Goal: Transaction & Acquisition: Purchase product/service

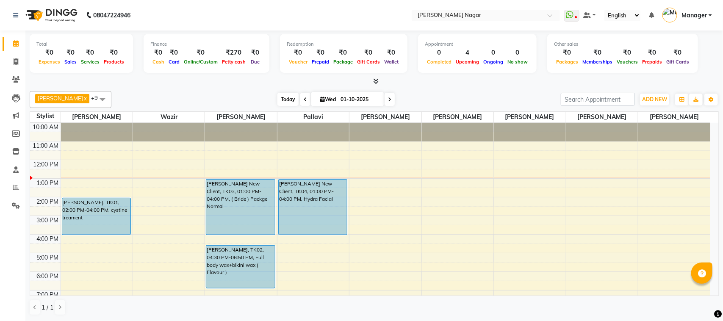
click at [293, 105] on span "Today" at bounding box center [288, 99] width 21 height 13
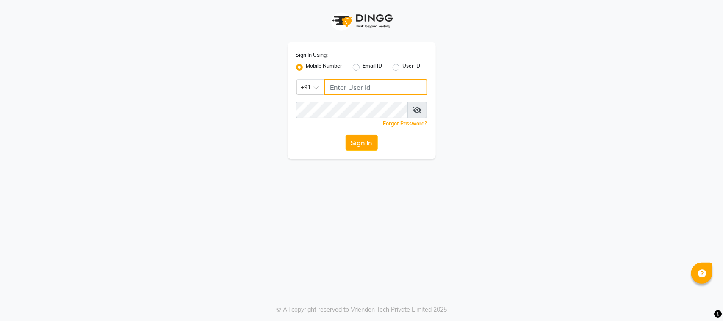
type input "8928837509"
click at [355, 139] on button "Sign In" at bounding box center [362, 143] width 32 height 16
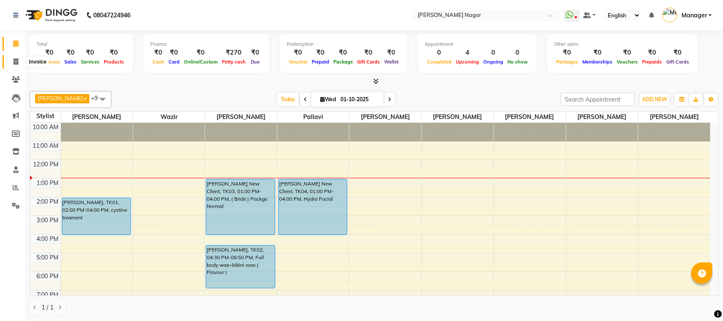
click at [14, 64] on icon at bounding box center [16, 61] width 5 height 6
select select "7349"
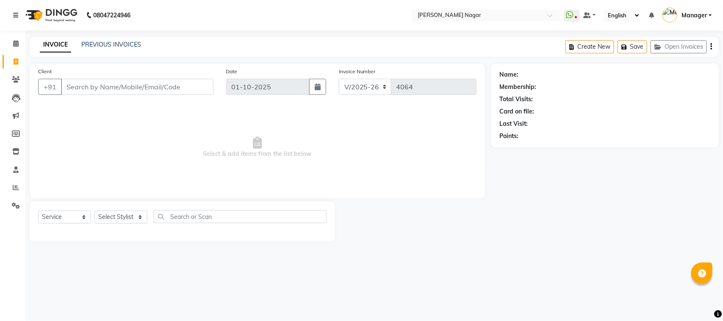
select select "membership"
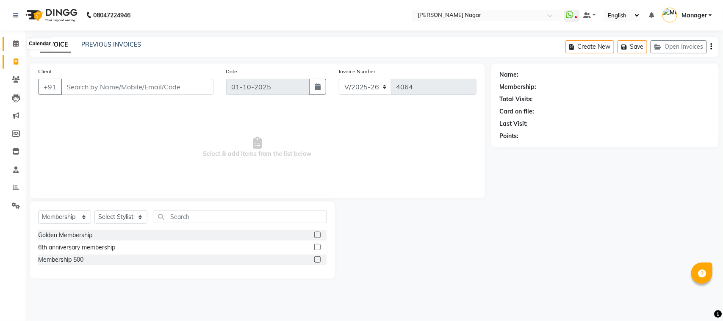
click at [17, 42] on icon at bounding box center [16, 43] width 6 height 6
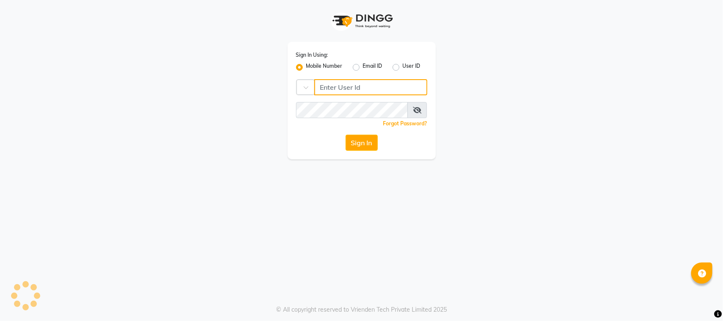
type input "8928837509"
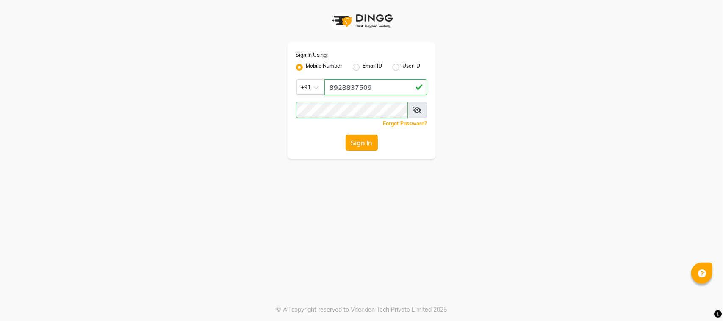
click at [361, 143] on button "Sign In" at bounding box center [362, 143] width 32 height 16
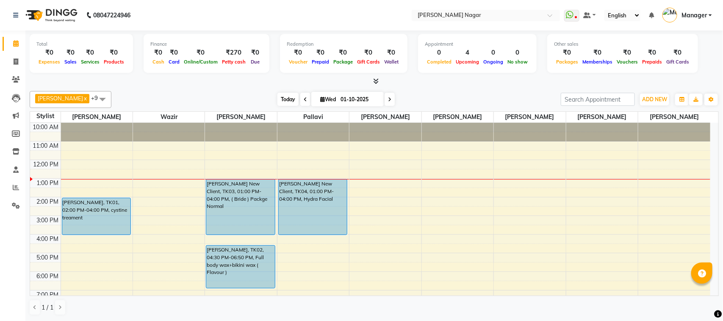
click at [283, 101] on span "Today" at bounding box center [288, 99] width 21 height 13
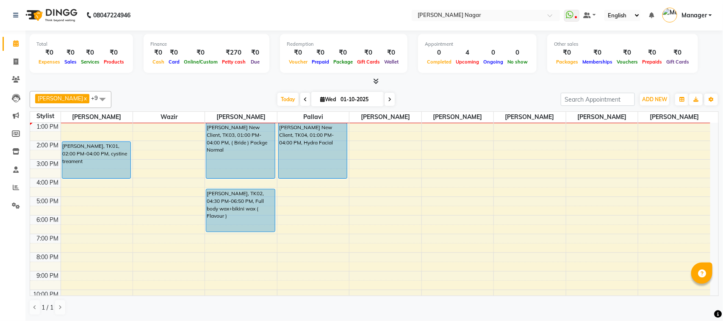
click at [103, 97] on span at bounding box center [102, 99] width 17 height 16
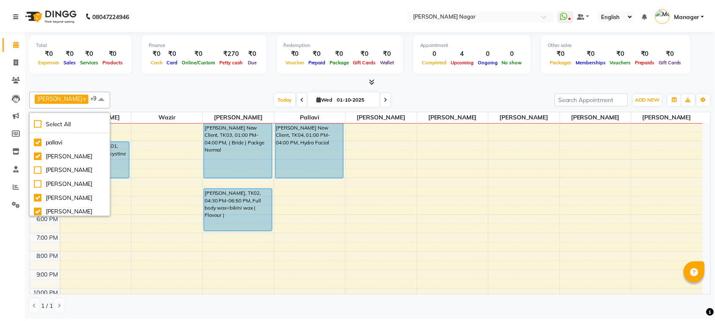
scroll to position [64, 0]
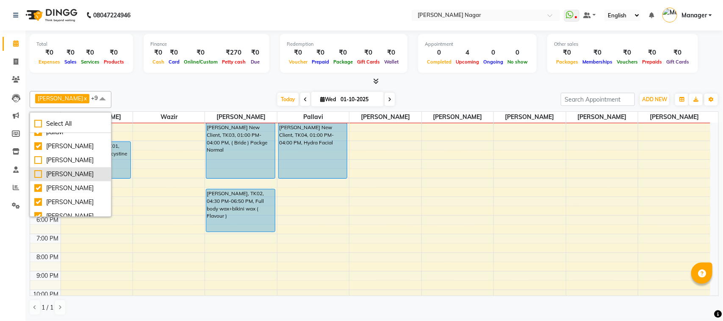
click at [75, 178] on div "Annu Navale" at bounding box center [70, 174] width 72 height 9
checkbox input "true"
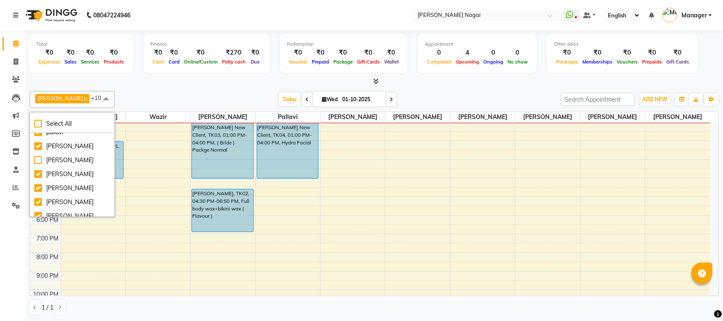
click at [162, 90] on div "Daraksha Sardar x Fahad Bin x Faizan Shaikh x Kanika x pallavi x Riya Saroj x S…" at bounding box center [374, 203] width 689 height 231
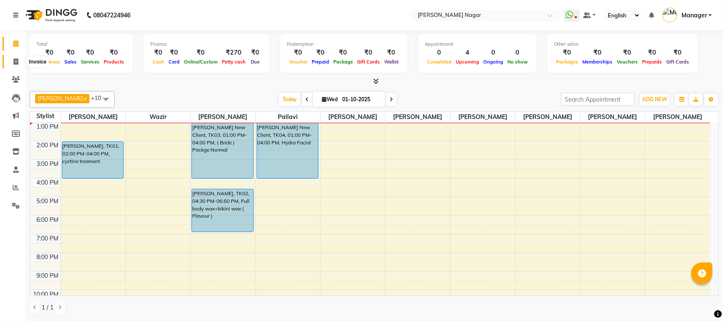
click at [14, 58] on icon at bounding box center [16, 61] width 5 height 6
select select "7349"
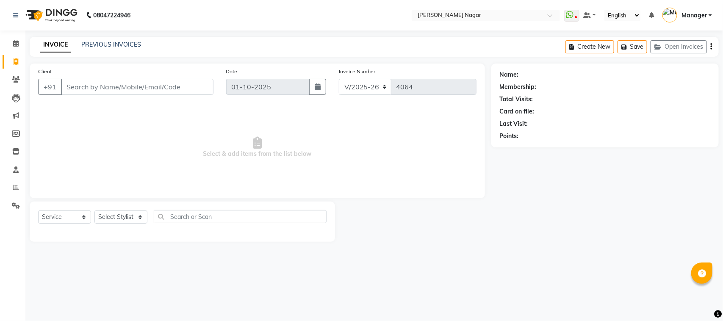
select select "membership"
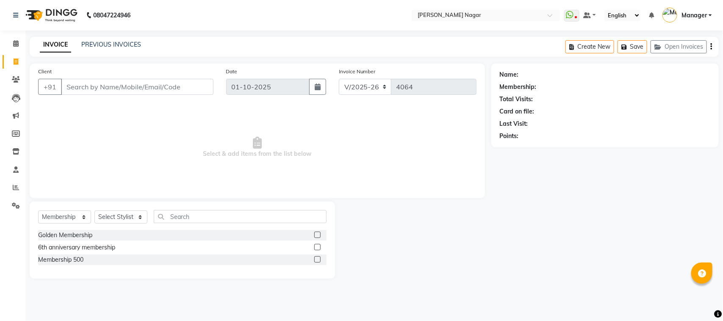
click at [76, 87] on input "Client" at bounding box center [137, 87] width 153 height 16
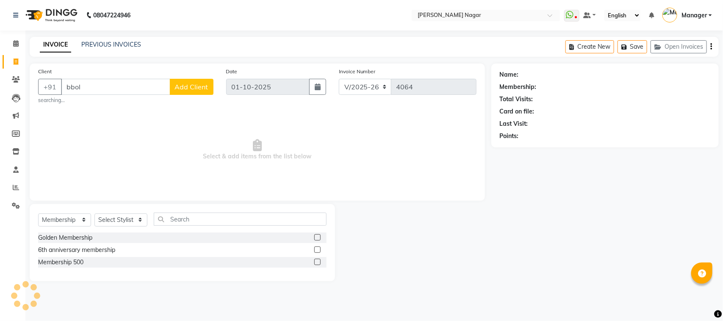
type input "bbold"
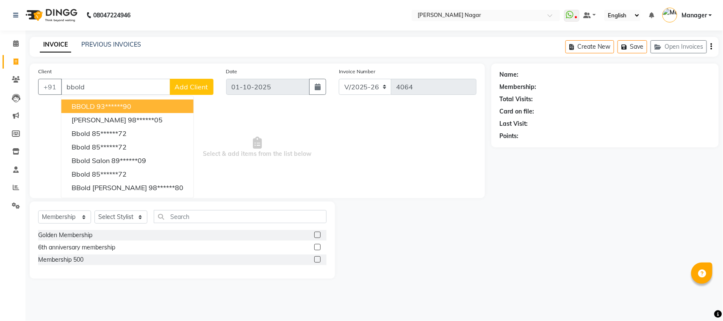
click at [112, 105] on ngb-highlight "93******90" at bounding box center [114, 106] width 35 height 8
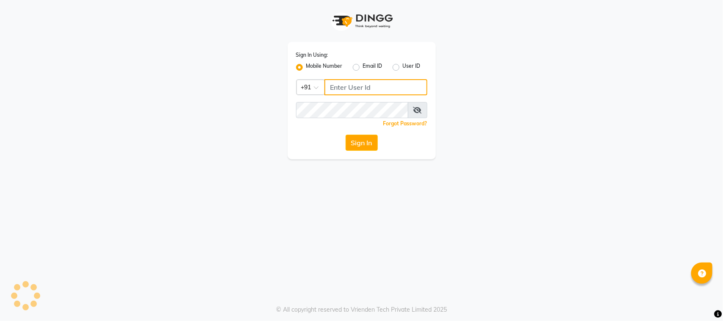
type input "8928837509"
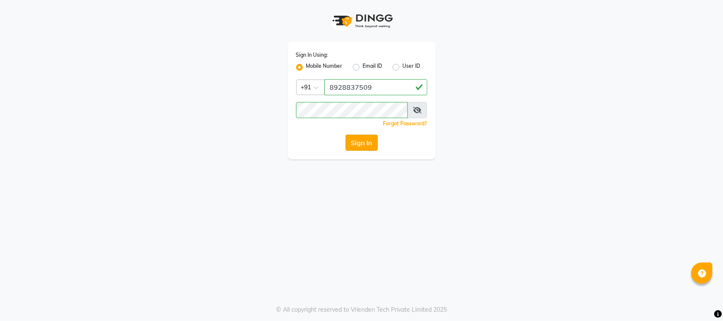
click at [357, 143] on button "Sign In" at bounding box center [362, 143] width 32 height 16
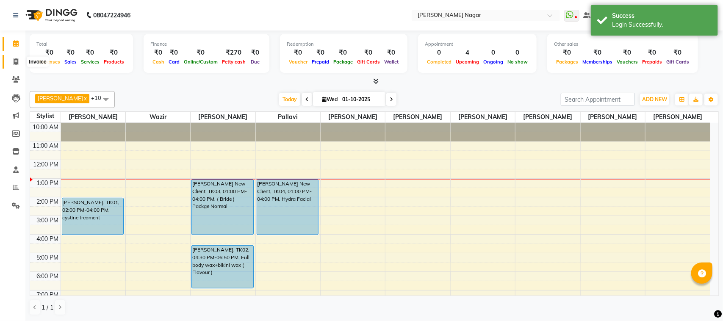
click at [13, 58] on span at bounding box center [15, 62] width 15 height 10
select select "7349"
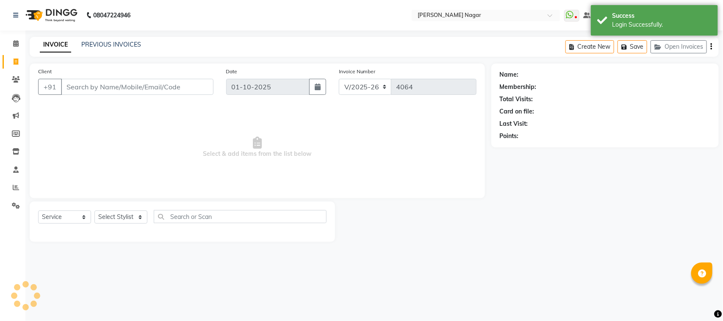
select select "membership"
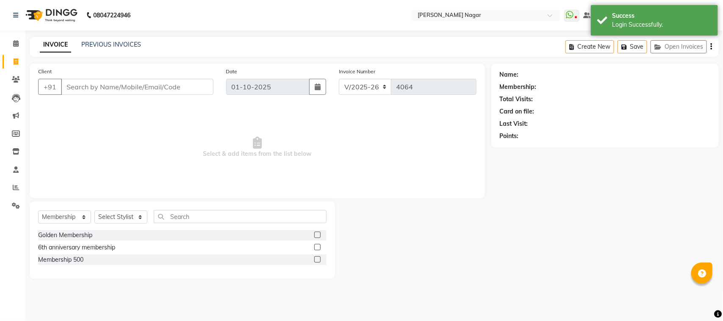
click at [72, 86] on input "Client" at bounding box center [137, 87] width 153 height 16
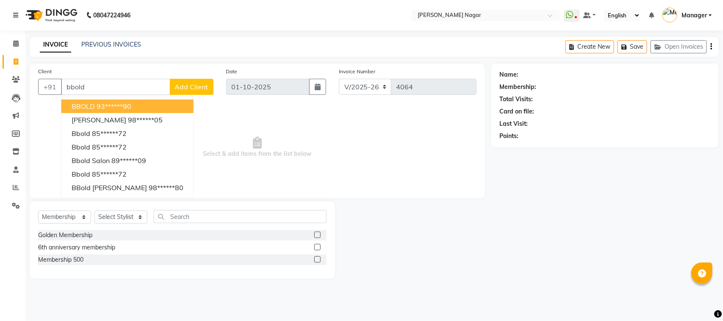
click at [81, 104] on span "BBOLD" at bounding box center [83, 106] width 23 height 8
type input "93******90"
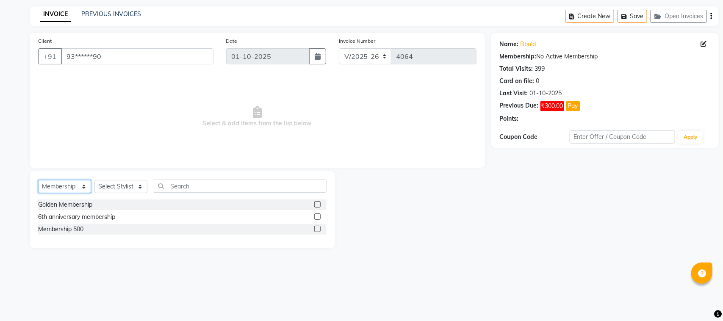
click at [83, 185] on select "Select Service Product Membership Package Voucher Prepaid Gift Card" at bounding box center [64, 186] width 53 height 13
select select "service"
click at [38, 180] on select "Select Service Product Membership Package Voucher Prepaid Gift Card" at bounding box center [64, 186] width 53 height 13
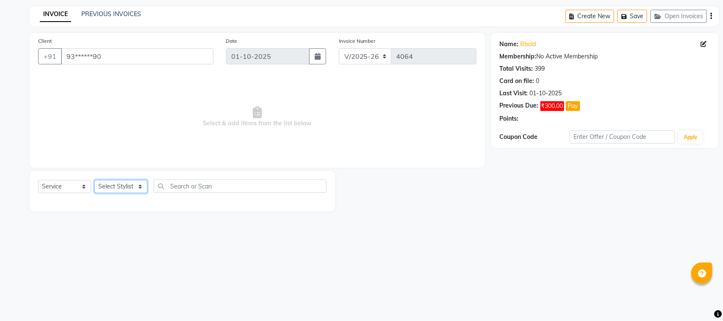
click at [139, 187] on select "Select Stylist Alfiya bilkhiya Amir Siddiqui Annu Navale Daraksha Sardar Faizan…" at bounding box center [120, 186] width 53 height 13
select select "66765"
click at [94, 180] on select "Select Stylist Alfiya bilkhiya Amir Siddiqui Annu Navale Daraksha Sardar Faizan…" at bounding box center [120, 186] width 53 height 13
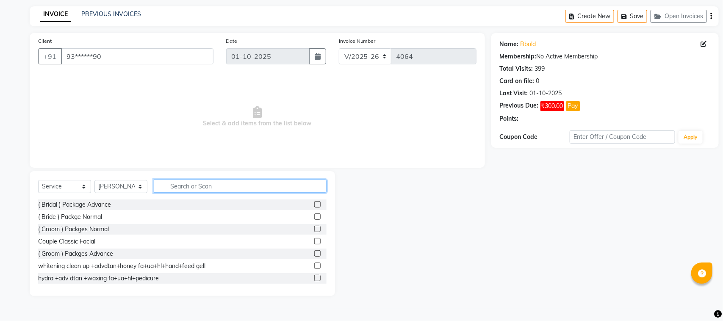
click at [203, 188] on input "text" at bounding box center [240, 186] width 173 height 13
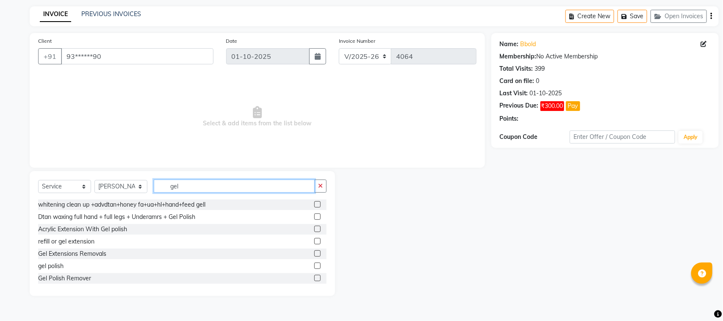
type input "gel"
click at [314, 266] on label at bounding box center [317, 266] width 6 height 6
click at [314, 266] on input "checkbox" at bounding box center [317, 267] width 6 height 6
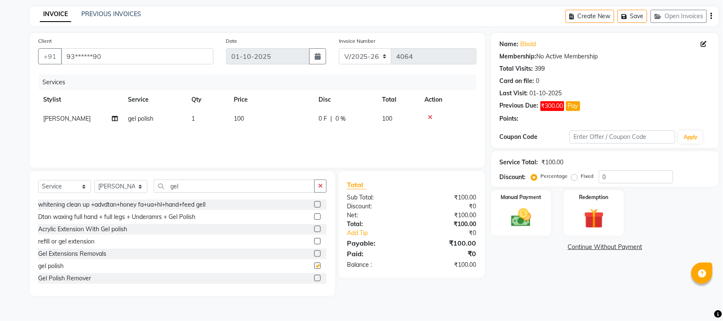
checkbox input "false"
click at [239, 117] on span "100" at bounding box center [239, 119] width 10 height 8
select select "66765"
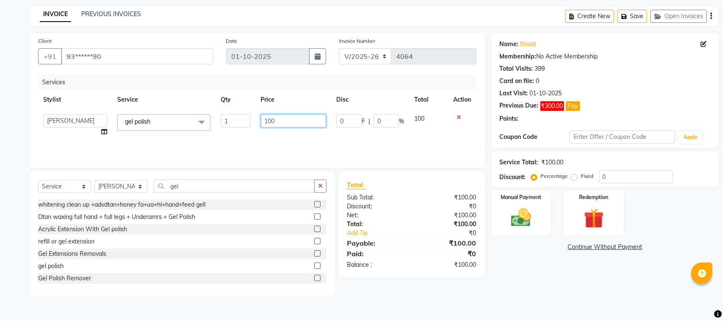
click at [266, 119] on input "100" at bounding box center [294, 120] width 66 height 13
click at [270, 120] on input "100" at bounding box center [294, 120] width 66 height 13
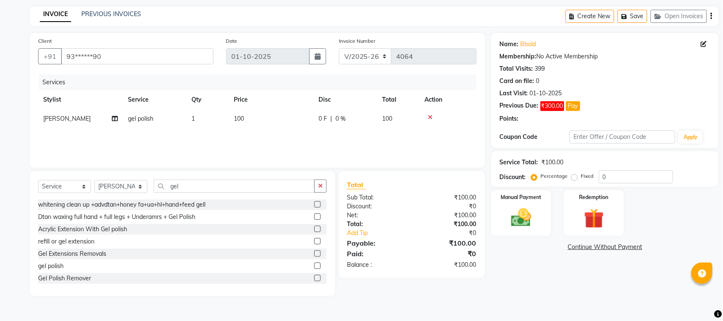
click at [244, 121] on span "100" at bounding box center [239, 119] width 10 height 8
select select "66765"
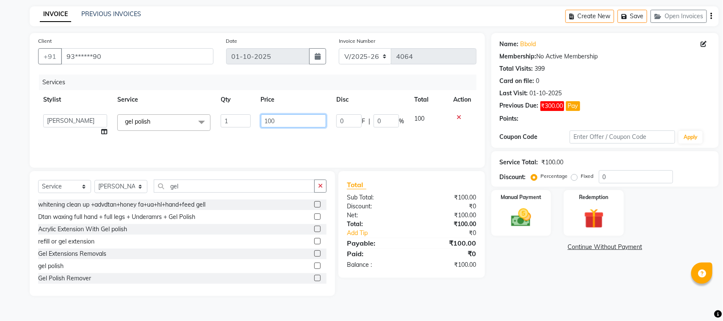
click at [273, 120] on input "100" at bounding box center [294, 120] width 66 height 13
type input "500"
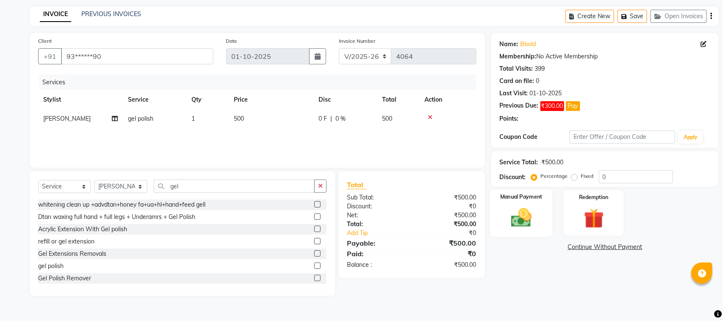
click at [515, 208] on img at bounding box center [521, 218] width 33 height 24
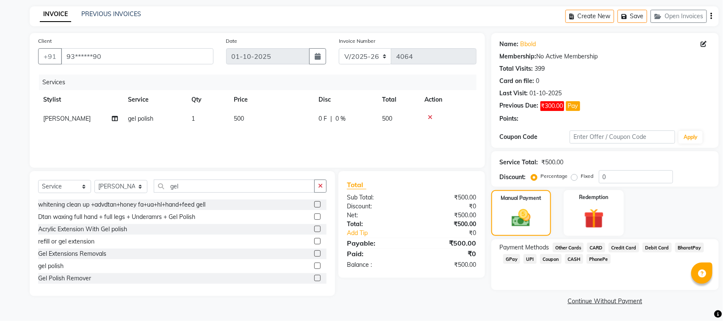
click at [571, 255] on span "CASH" at bounding box center [574, 259] width 18 height 10
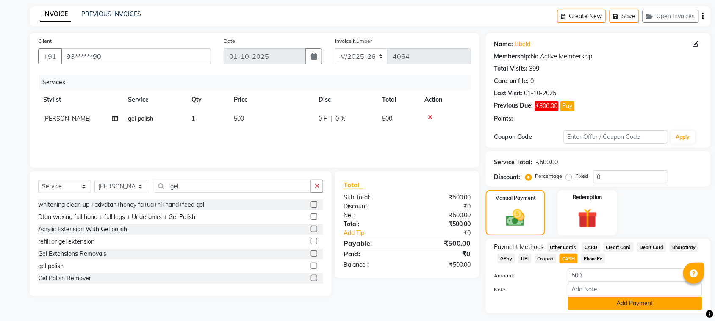
click at [617, 306] on button "Add Payment" at bounding box center [635, 303] width 134 height 13
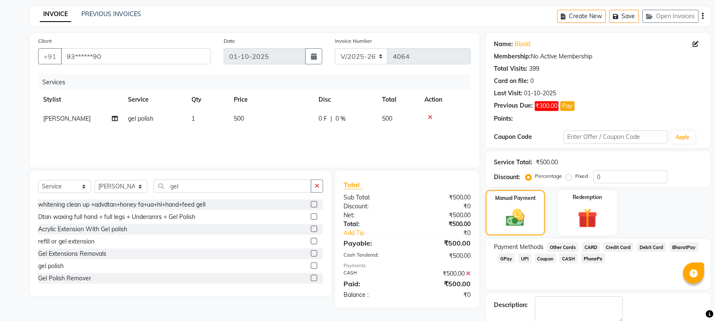
scroll to position [47, 0]
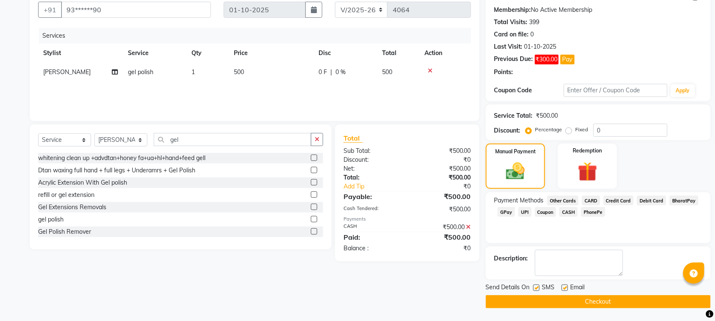
click at [691, 300] on button "Checkout" at bounding box center [598, 301] width 225 height 13
click at [579, 302] on button "Checkout" at bounding box center [598, 301] width 225 height 13
click at [561, 299] on button "Checkout" at bounding box center [598, 301] width 225 height 13
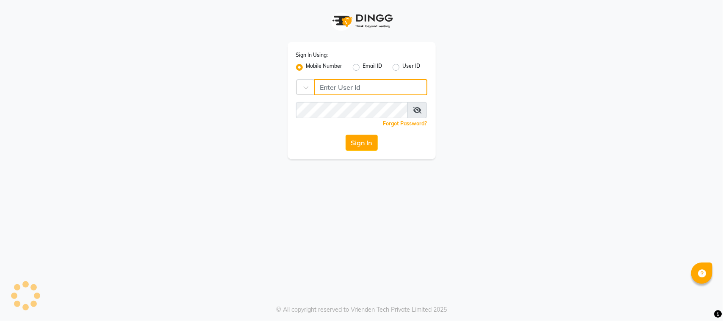
type input "8928837509"
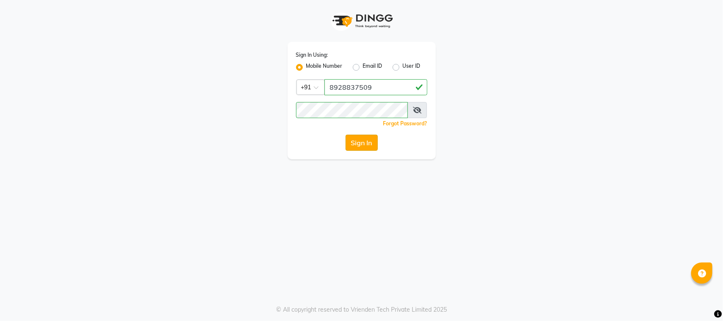
click at [369, 145] on button "Sign In" at bounding box center [362, 143] width 32 height 16
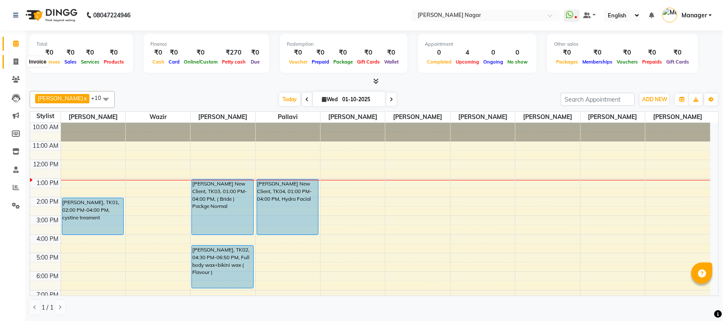
click at [11, 57] on span at bounding box center [15, 62] width 15 height 10
select select "service"
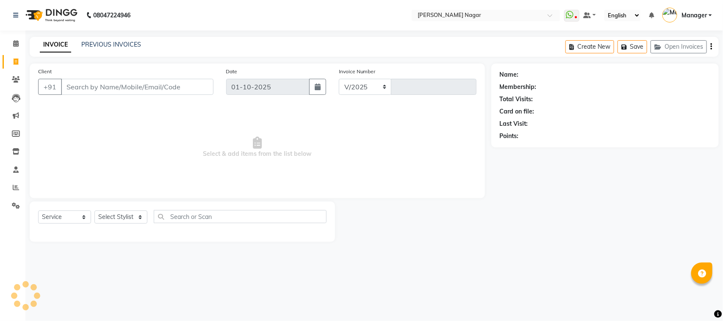
select select "7349"
type input "4064"
select select "membership"
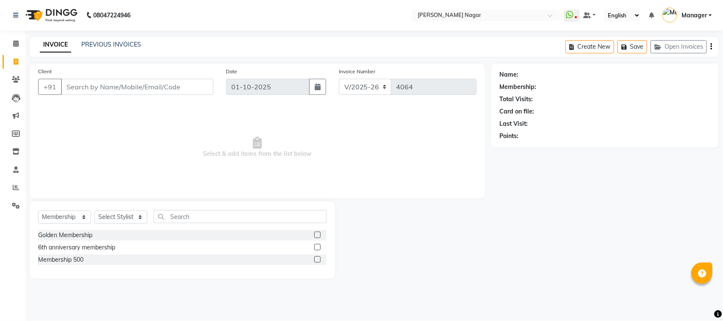
click at [175, 86] on input "Client" at bounding box center [137, 87] width 153 height 16
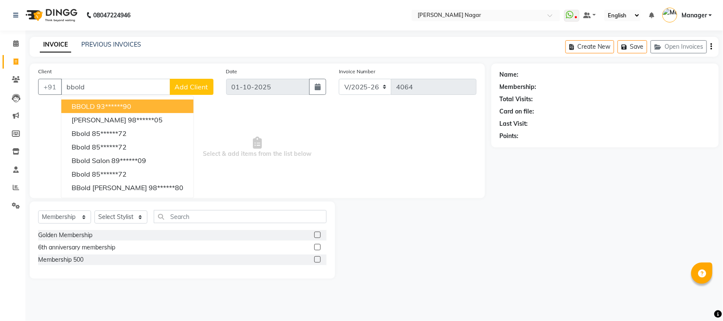
click at [155, 108] on button "BBOLD 93******90" at bounding box center [127, 107] width 132 height 14
type input "93******90"
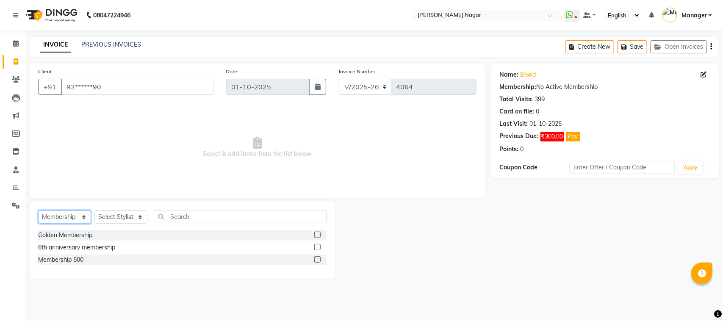
click at [85, 216] on select "Select Service Product Membership Package Voucher Prepaid Gift Card" at bounding box center [64, 217] width 53 height 13
select select "service"
click at [38, 211] on select "Select Service Product Membership Package Voucher Prepaid Gift Card" at bounding box center [64, 217] width 53 height 13
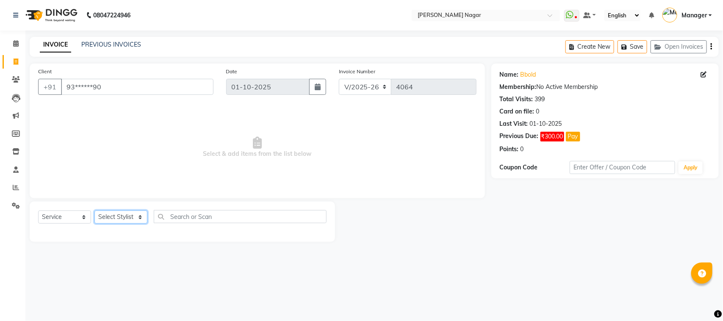
click at [141, 222] on select "Select Stylist Alfiya bilkhiya Amir Siddiqui Annu Navale Daraksha Sardar Faizan…" at bounding box center [120, 217] width 53 height 13
select select "66765"
click at [94, 211] on select "Select Stylist Alfiya bilkhiya Amir Siddiqui Annu Navale Daraksha Sardar Faizan…" at bounding box center [120, 217] width 53 height 13
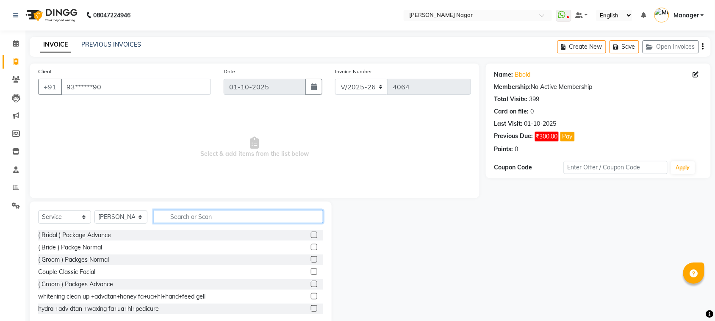
click at [193, 214] on input "text" at bounding box center [238, 216] width 169 height 13
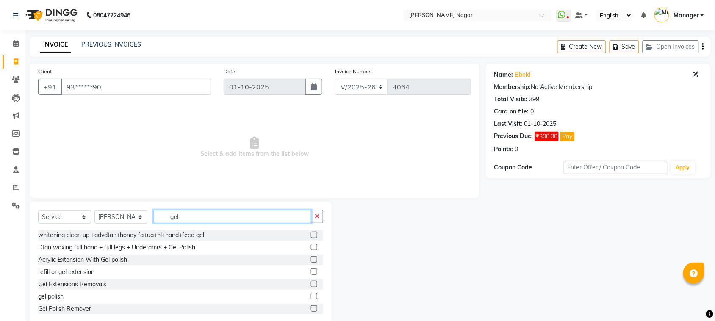
type input "gel"
click at [311, 296] on label at bounding box center [314, 296] width 6 height 6
click at [311, 296] on input "checkbox" at bounding box center [314, 297] width 6 height 6
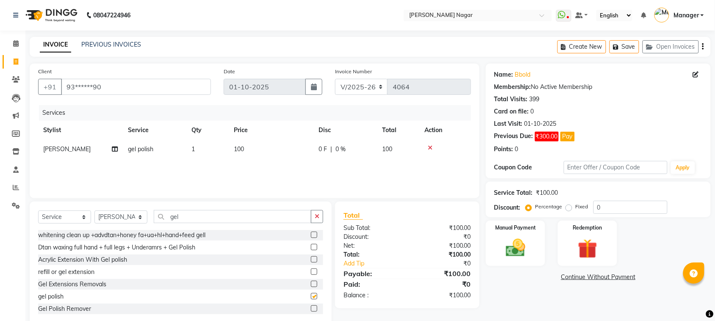
checkbox input "false"
click at [244, 149] on span "100" at bounding box center [239, 149] width 10 height 8
select select "66765"
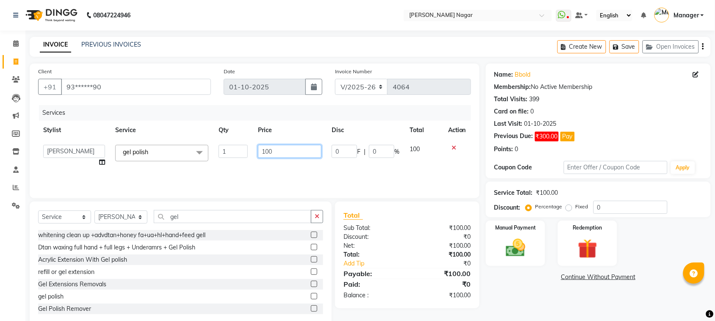
click at [272, 153] on input "100" at bounding box center [290, 151] width 64 height 13
type input "1"
type input "500"
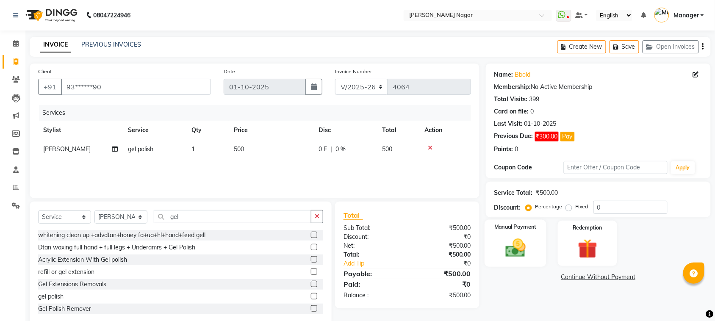
click at [515, 238] on img at bounding box center [515, 247] width 33 height 23
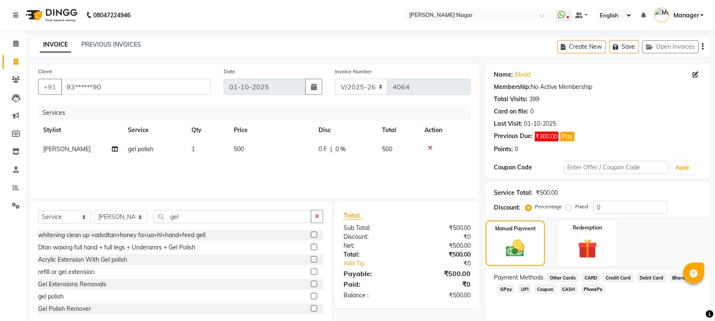
click at [567, 289] on span "CASH" at bounding box center [569, 289] width 18 height 10
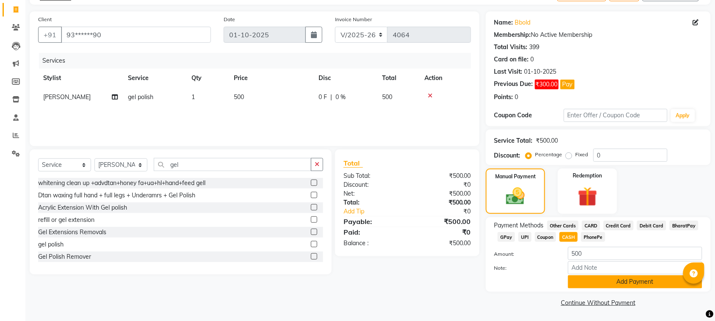
click at [671, 284] on button "Add Payment" at bounding box center [635, 281] width 134 height 13
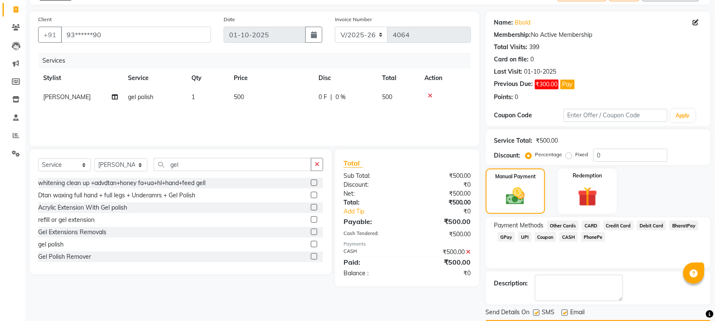
scroll to position [78, 0]
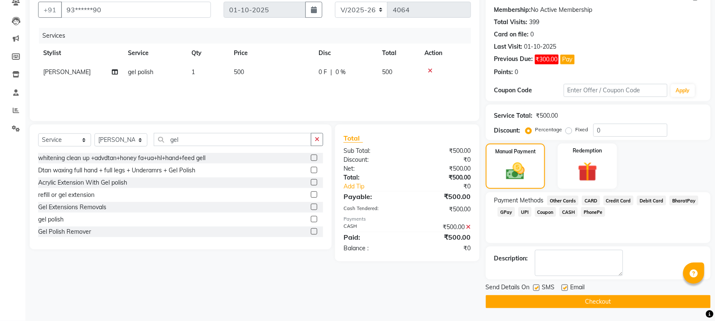
click at [689, 299] on button "Checkout" at bounding box center [598, 301] width 225 height 13
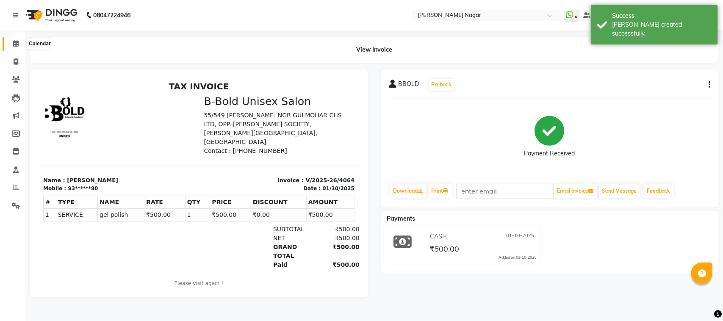
click at [13, 47] on span at bounding box center [15, 44] width 15 height 10
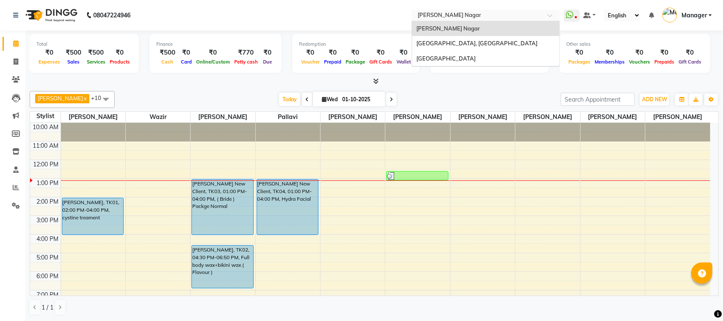
click at [553, 15] on span at bounding box center [553, 18] width 11 height 8
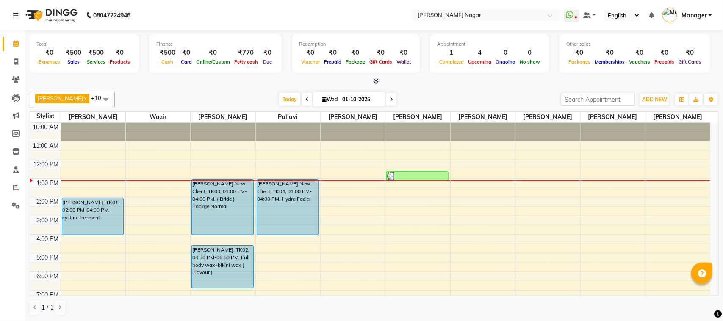
click at [535, 83] on div at bounding box center [374, 81] width 689 height 9
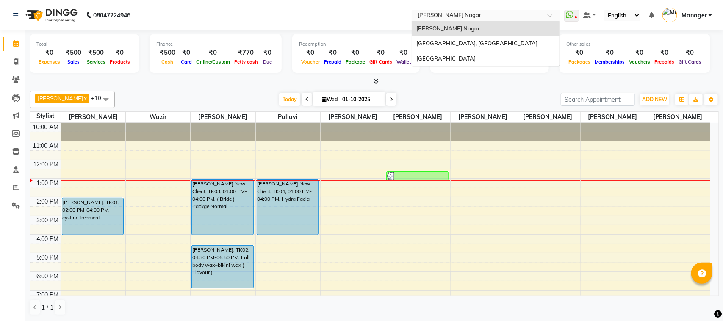
click at [551, 16] on span at bounding box center [553, 18] width 11 height 8
click at [539, 43] on div "[GEOGRAPHIC_DATA], [GEOGRAPHIC_DATA]" at bounding box center [485, 43] width 147 height 15
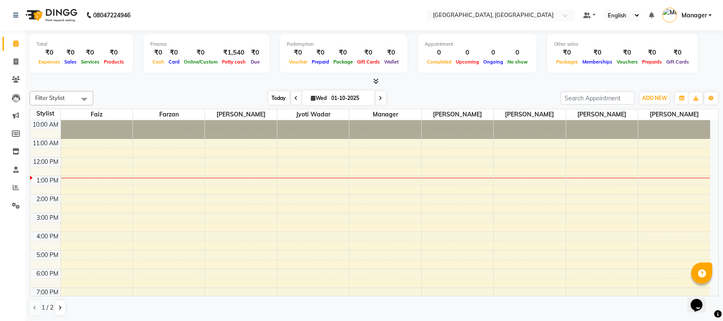
click at [276, 97] on span "Today" at bounding box center [279, 98] width 21 height 13
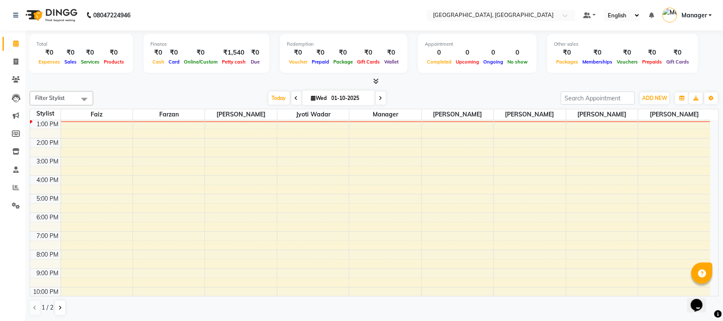
click at [83, 98] on span at bounding box center [84, 99] width 17 height 16
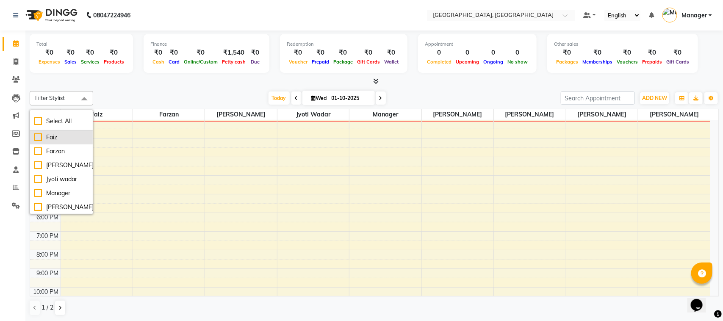
click at [66, 139] on div "Faiz" at bounding box center [61, 137] width 54 height 9
checkbox input "true"
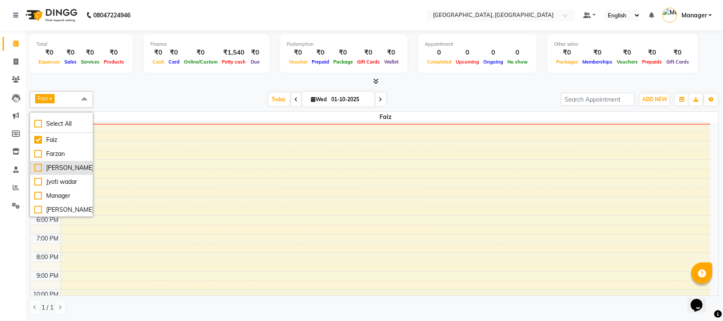
click at [69, 171] on div "[PERSON_NAME]" at bounding box center [61, 168] width 54 height 9
checkbox input "true"
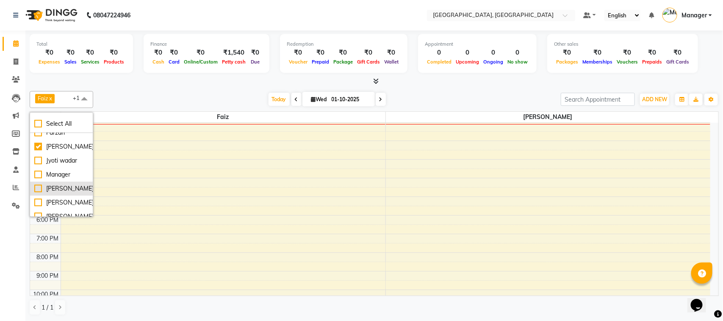
click at [67, 193] on div "[PERSON_NAME]" at bounding box center [61, 188] width 54 height 9
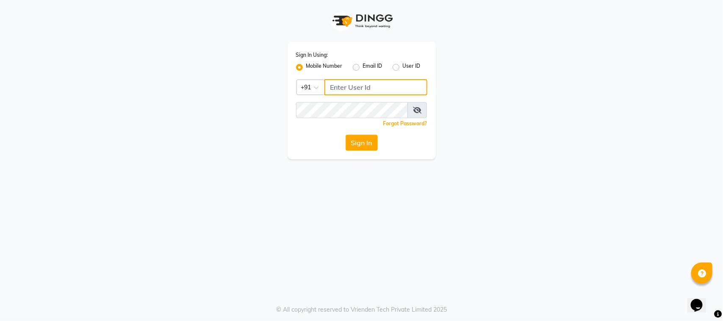
type input "8928837509"
click at [370, 147] on button "Sign In" at bounding box center [362, 143] width 32 height 16
